Goal: Communication & Community: Answer question/provide support

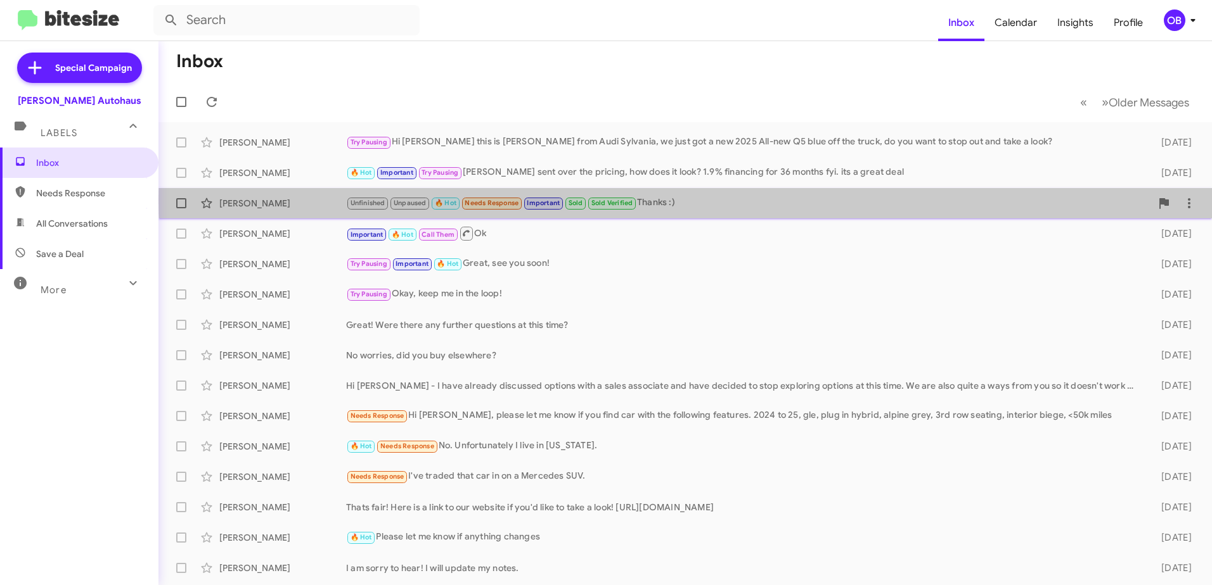
click at [743, 200] on div "Unfinished Unpaused 🔥 Hot Needs Response Important Sold Sold Verified Thanks :)" at bounding box center [748, 203] width 805 height 15
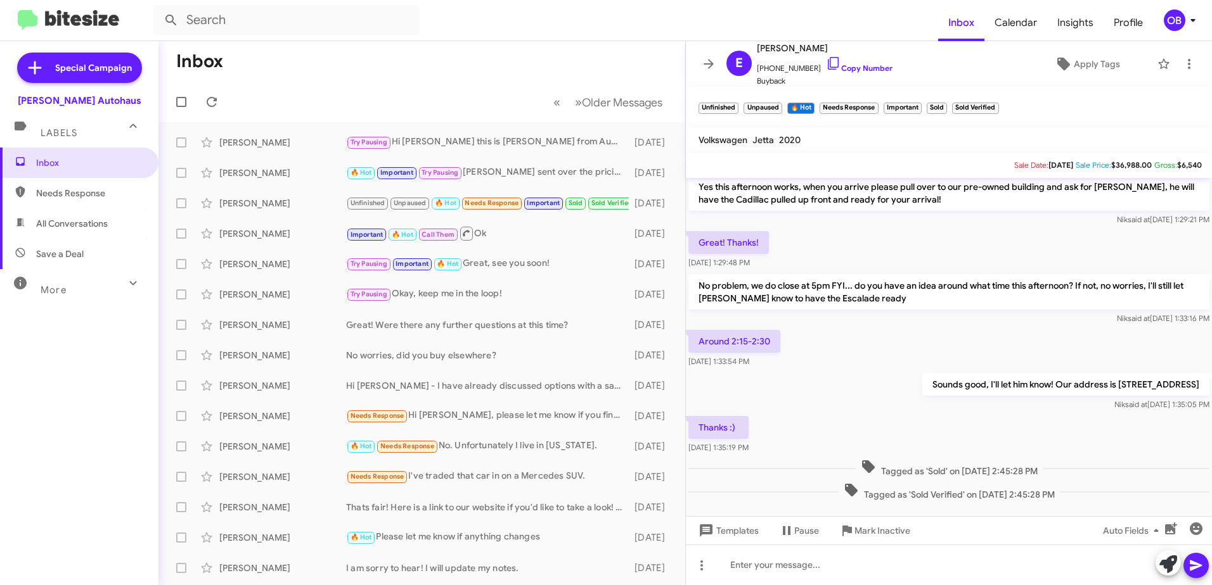
scroll to position [1077, 0]
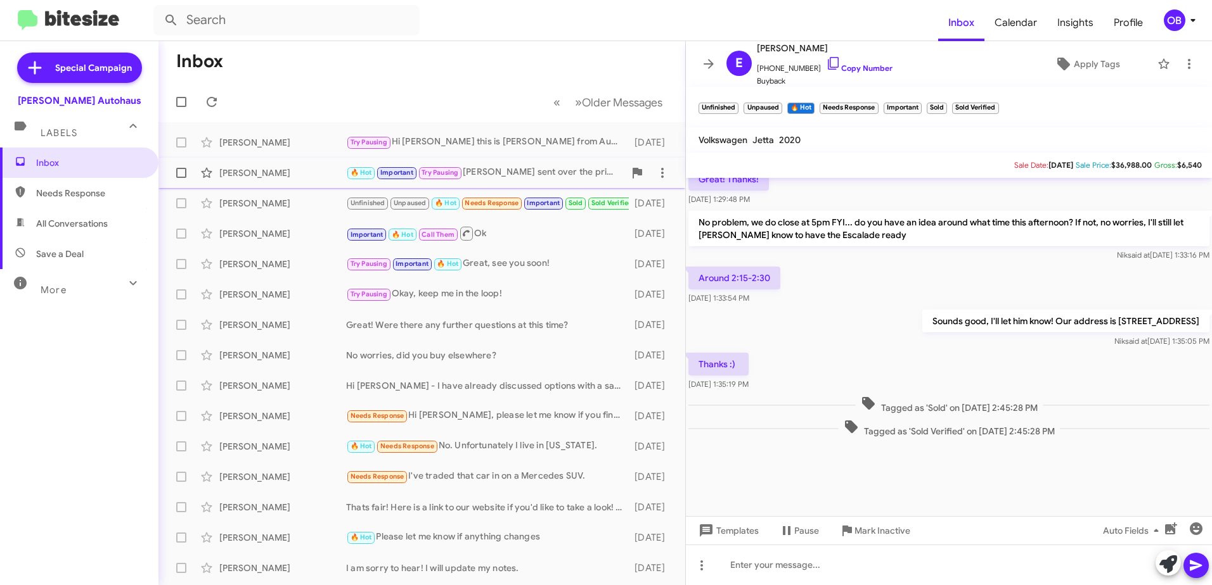
click at [497, 181] on div "[PERSON_NAME] 🔥 Hot Important Try Pausing [PERSON_NAME] sent over the pricing, …" at bounding box center [422, 172] width 506 height 25
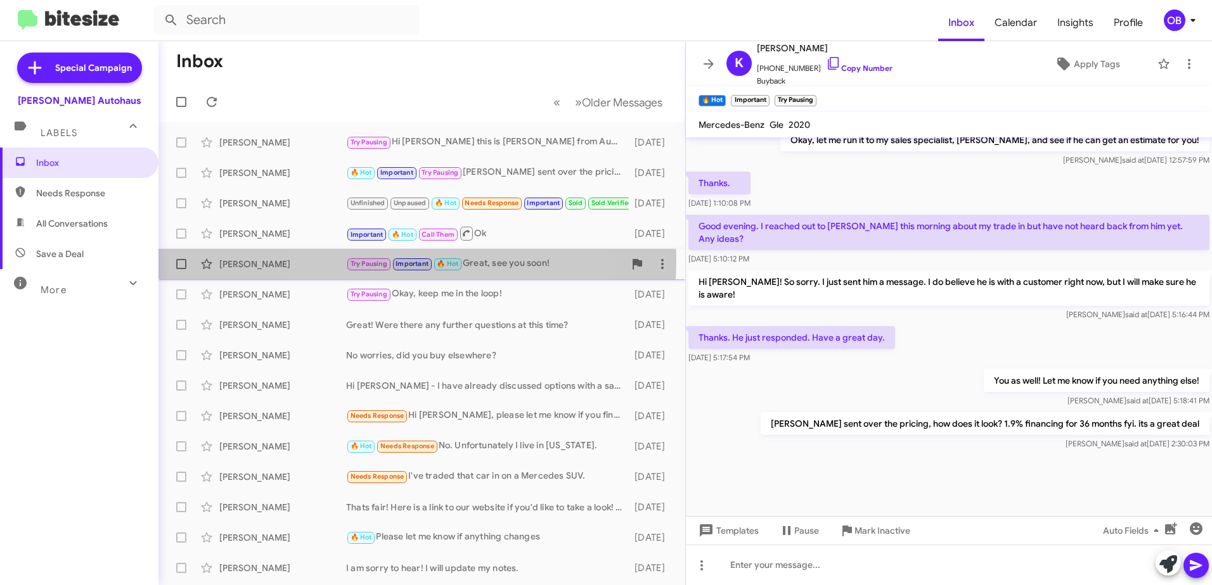
click at [400, 261] on span "Important" at bounding box center [411, 264] width 33 height 8
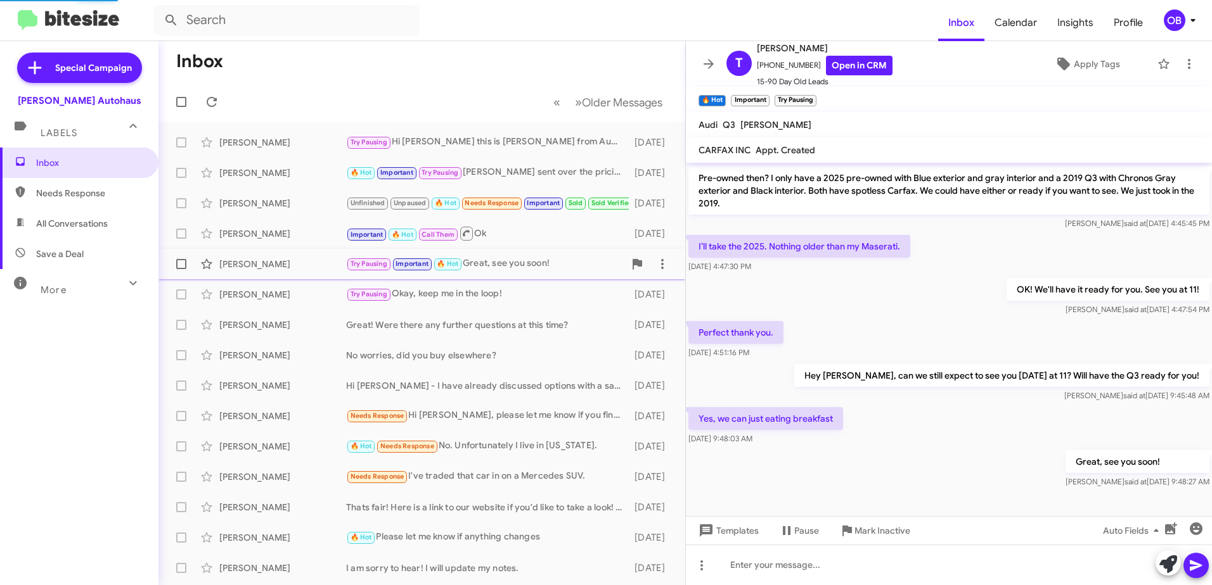
scroll to position [622, 0]
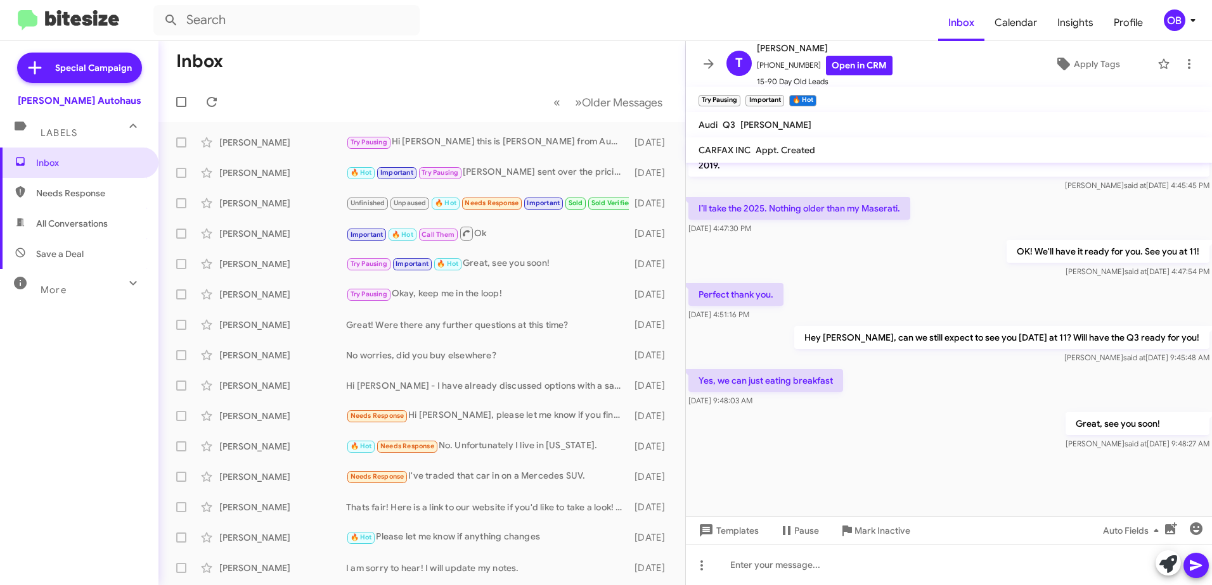
click at [95, 279] on div "More" at bounding box center [66, 284] width 113 height 23
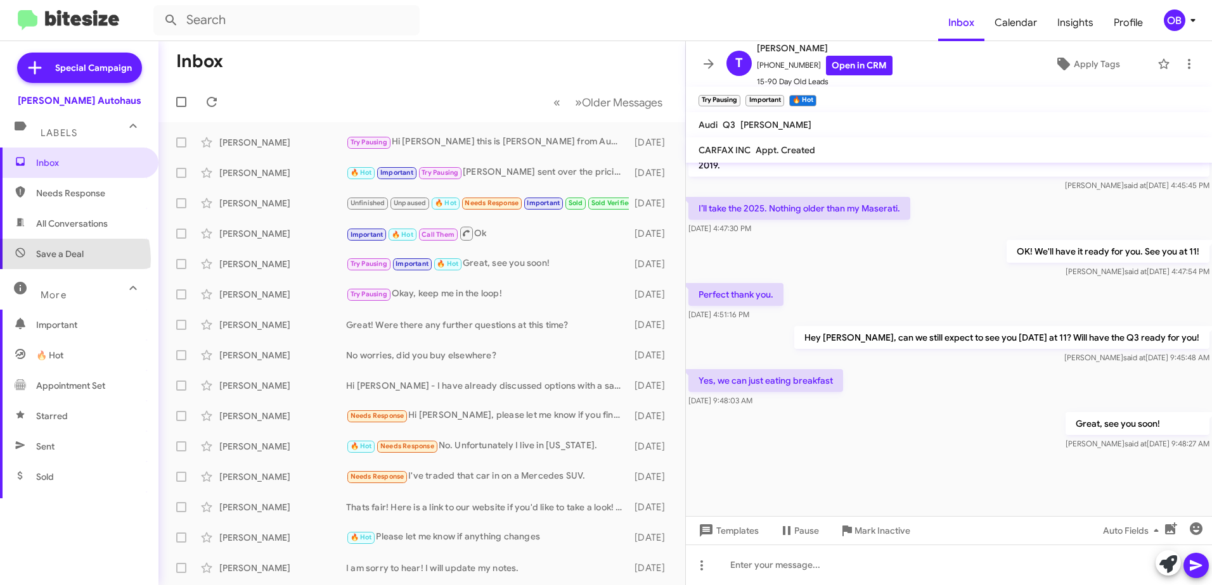
click at [56, 259] on span "Save a Deal" at bounding box center [60, 254] width 48 height 13
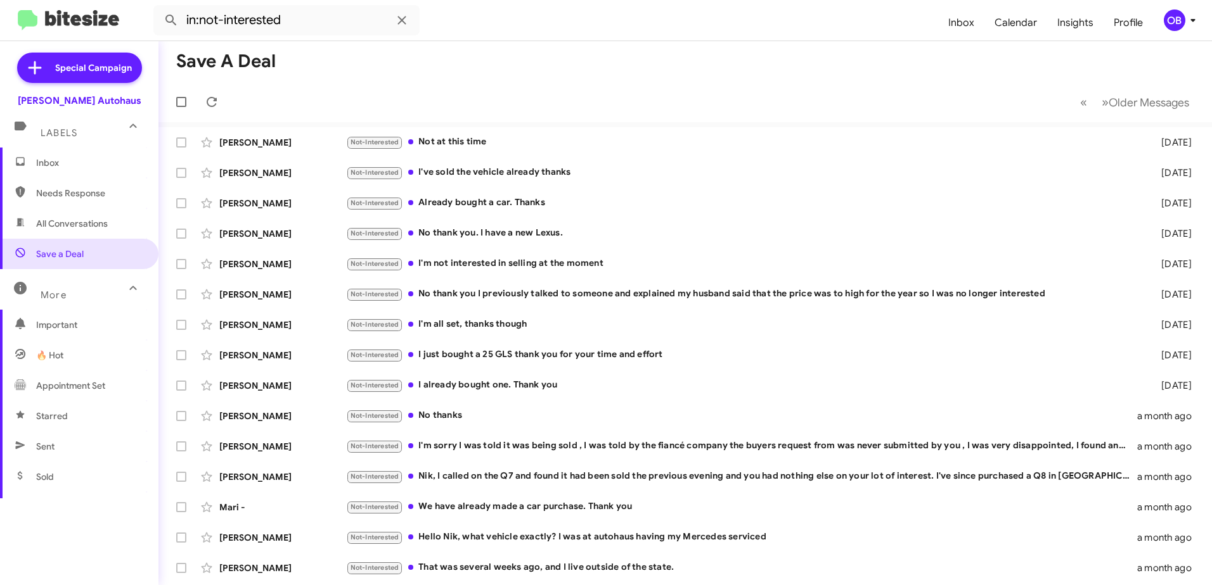
click at [56, 460] on span "Sent" at bounding box center [79, 447] width 158 height 30
type input "in:sent"
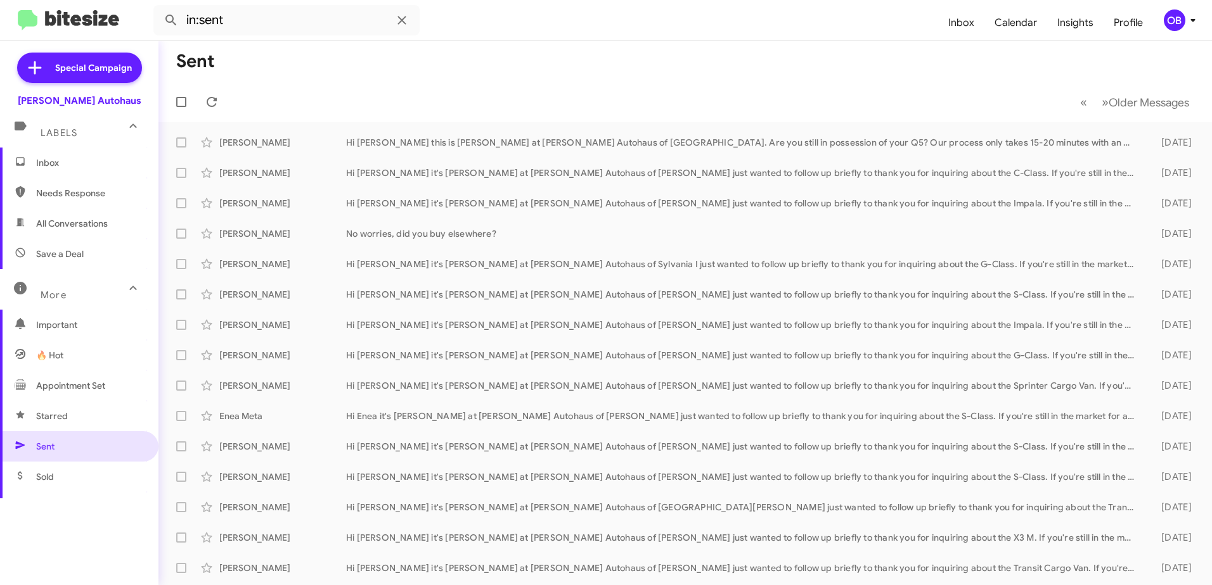
click at [74, 166] on span "Inbox" at bounding box center [90, 163] width 108 height 13
